Goal: Information Seeking & Learning: Learn about a topic

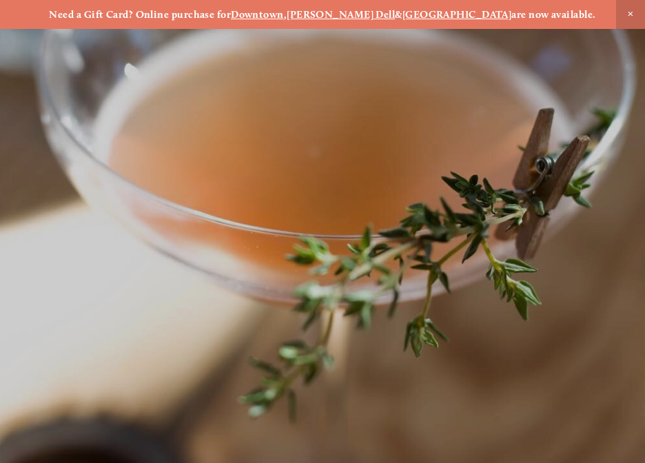
scroll to position [-48, 0]
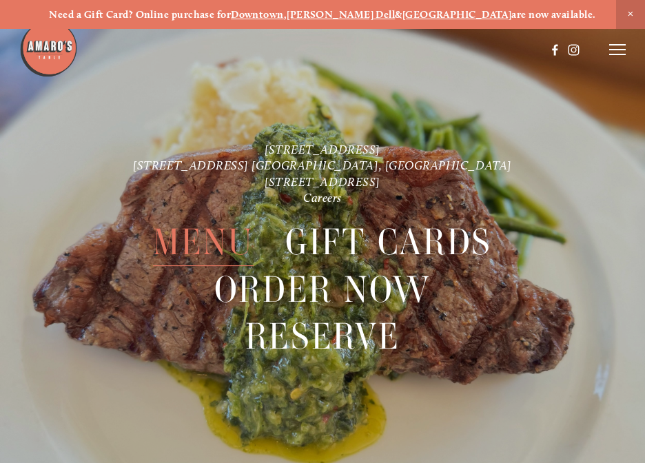
click at [214, 240] on span "Menu" at bounding box center [203, 243] width 101 height 48
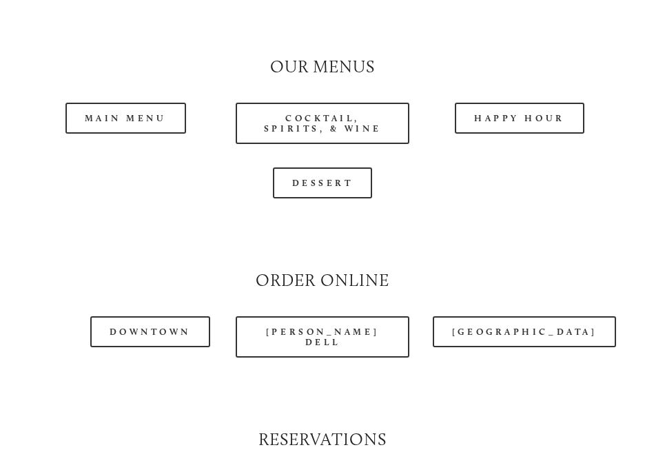
scroll to position [1202, 0]
click at [534, 103] on link "Happy Hour" at bounding box center [520, 118] width 130 height 31
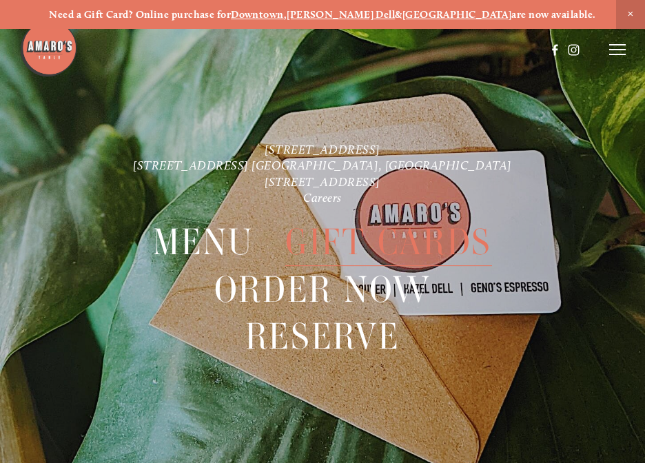
click at [201, 236] on span "Menu" at bounding box center [203, 243] width 101 height 48
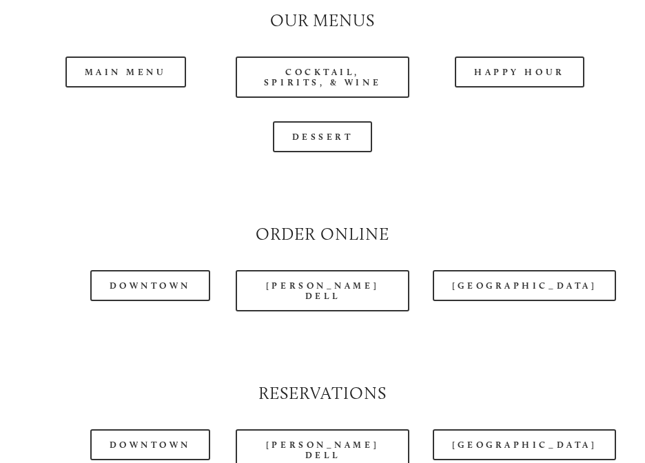
scroll to position [1254, 0]
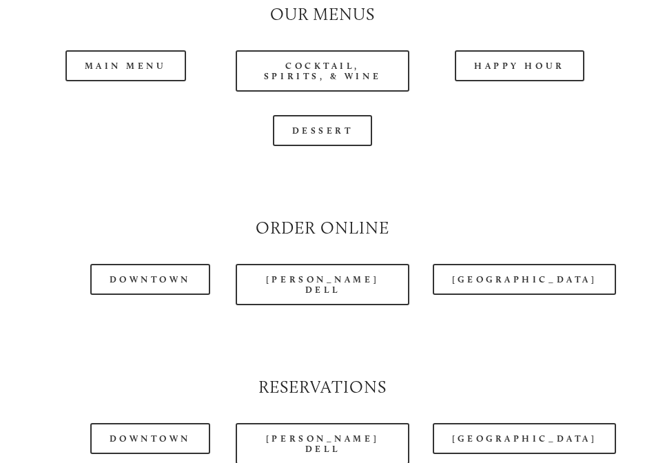
click at [123, 32] on div at bounding box center [282, 15] width 527 height 61
click at [138, 30] on div at bounding box center [282, 15] width 527 height 61
click at [173, 24] on div at bounding box center [282, 15] width 527 height 61
click at [151, 29] on div at bounding box center [282, 15] width 527 height 61
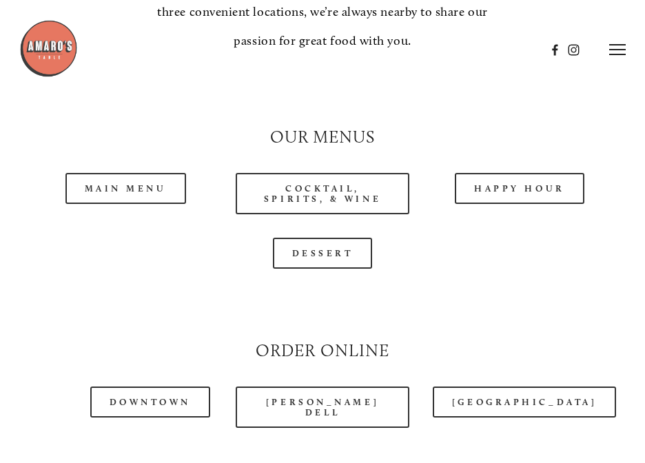
scroll to position [1110, 0]
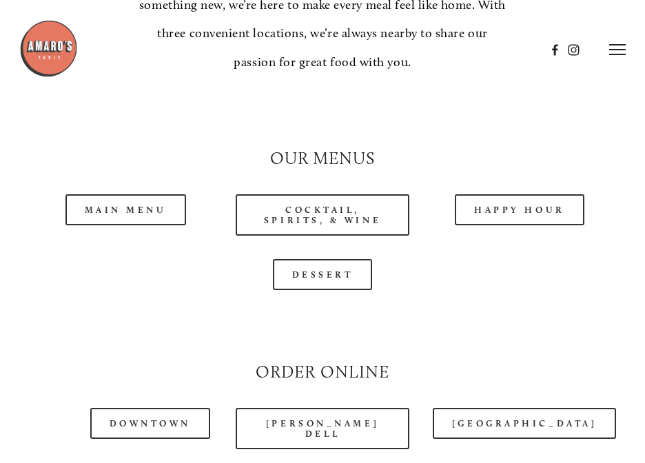
click at [121, 194] on link "Main Menu" at bounding box center [126, 209] width 121 height 31
